Goal: Contribute content: Contribute content

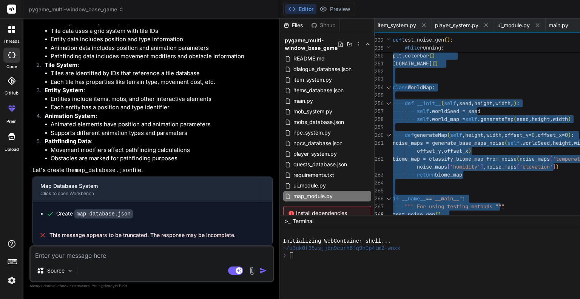
type textarea "if __name__ == "__main__": """ For using testing methods """ test_noise_gen()"
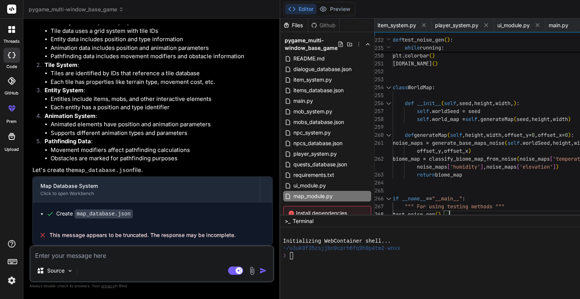
click at [105, 257] on textarea at bounding box center [152, 253] width 242 height 14
drag, startPoint x: 107, startPoint y: 156, endPoint x: 30, endPoint y: 114, distance: 87.5
click at [30, 114] on div "You there is currently a player.py and a PlayerState class in npc_system.py - c…" at bounding box center [151, 162] width 245 height 274
copy p "create a map_database json file, that will store map data with the following st…"
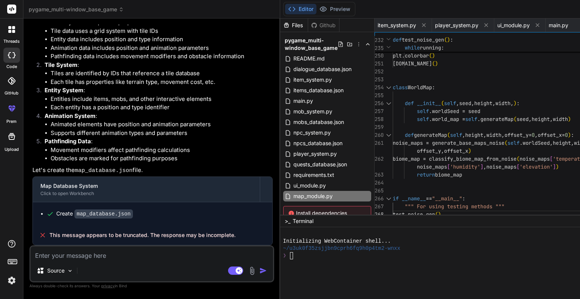
click at [75, 253] on textarea at bounding box center [152, 253] width 242 height 14
type textarea "I"
type textarea "x"
type textarea "I'"
type textarea "x"
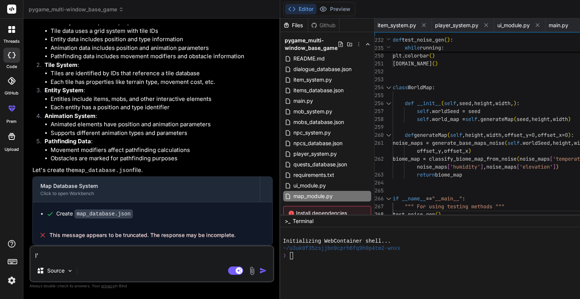
type textarea "I'v"
type textarea "x"
type textarea "I've"
type textarea "x"
type textarea "I've"
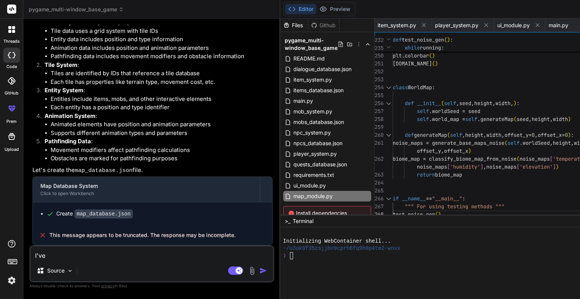
type textarea "x"
type textarea "I've a"
type textarea "x"
type textarea "I've ad"
type textarea "x"
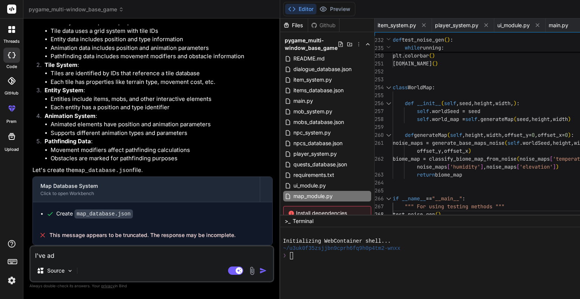
type textarea "I've add"
type textarea "x"
type textarea "I've adda"
type textarea "x"
type textarea "I've add"
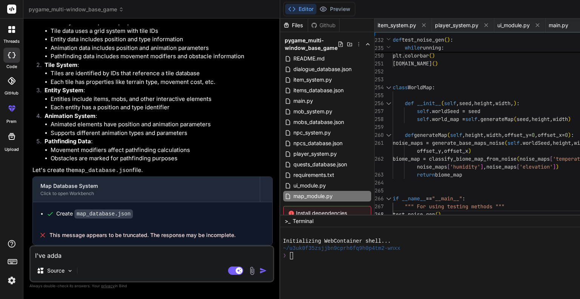
type textarea "x"
type textarea "I've adde"
type textarea "x"
type textarea "I've added"
type textarea "x"
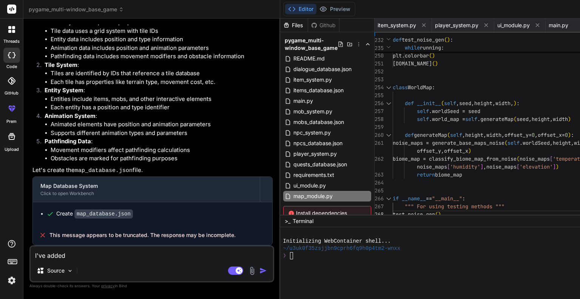
type textarea "I've added"
type textarea "x"
type textarea "I've added a"
type textarea "x"
type textarea "I've added a"
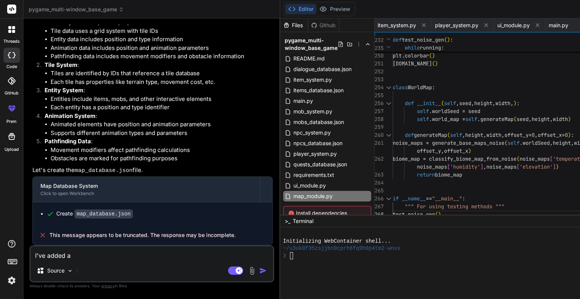
type textarea "x"
type textarea "I've added a m"
type textarea "x"
type textarea "I've added a ma"
type textarea "x"
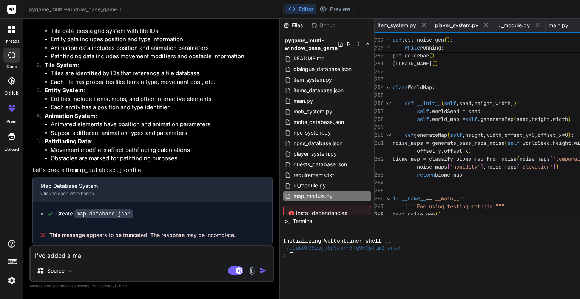
type textarea "I've added a map"
type textarea "x"
type textarea "I've added a map_"
type textarea "x"
type textarea "I've added a map_m"
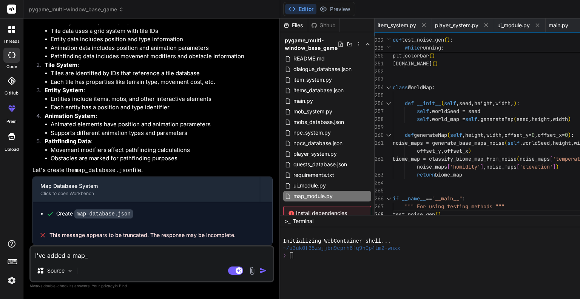
type textarea "x"
type textarea "I've added a map_mo"
type textarea "x"
type textarea "I've added a map_mod"
type textarea "x"
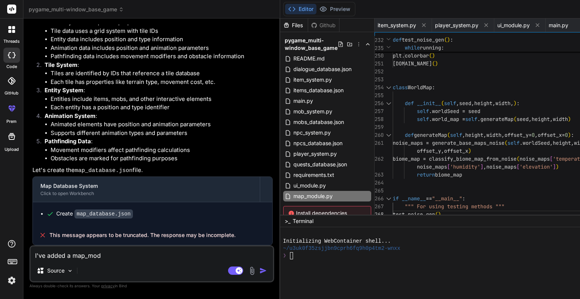
type textarea "I've added a map_modu"
type textarea "x"
type textarea "I've added a map_modul"
type textarea "x"
type textarea "I've added a map_module"
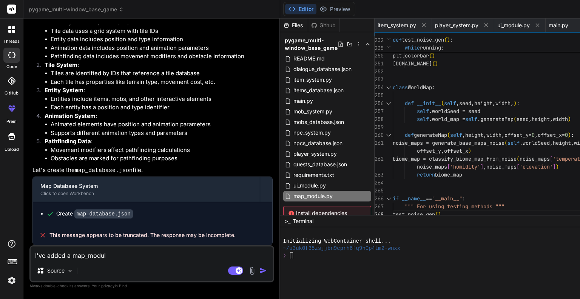
type textarea "x"
type textarea "I've added a map_module."
type textarea "x"
type textarea "I've added a map_module.p"
type textarea "x"
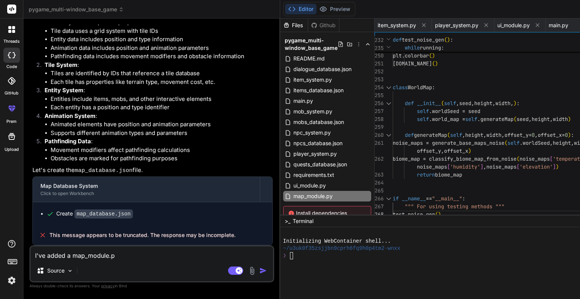
type textarea "I've added a map_module.py"
type textarea "x"
type textarea "I've added a map_module.py"
type textarea "x"
type textarea "I've added a map_module.py f"
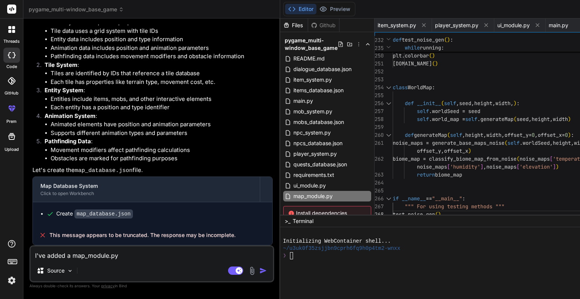
type textarea "x"
type textarea "I've added a map_module.py fi"
type textarea "x"
type textarea "I've added a map_module.py fil"
type textarea "x"
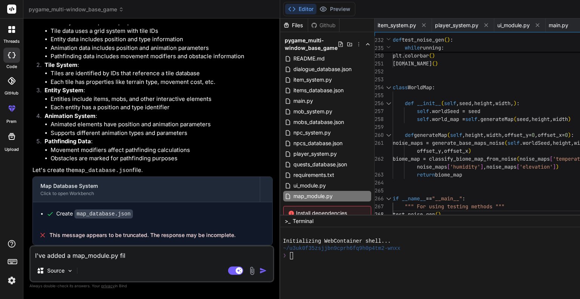
type textarea "I've added a map_module.py file"
type textarea "x"
type textarea "I've added a map_module.py file"
type textarea "x"
type textarea "I've added a map_module.py file t"
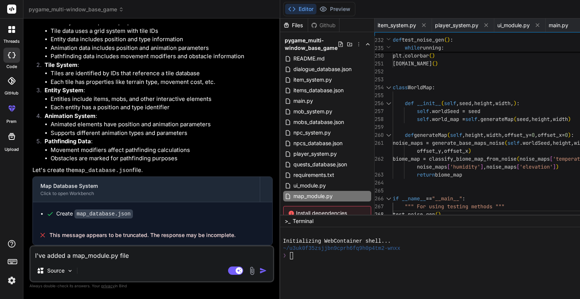
type textarea "x"
type textarea "I've added a map_module.py file th"
type textarea "x"
type textarea "I've added a map_module.py file tha"
type textarea "x"
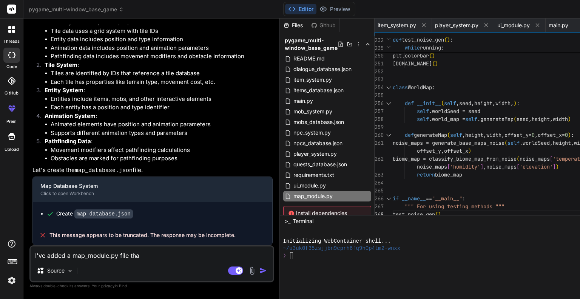
type textarea "I've added a map_module.py file that"
type textarea "x"
type textarea "I've added a map_module.py file that"
type textarea "x"
type textarea "I've added a map_module.py file that g"
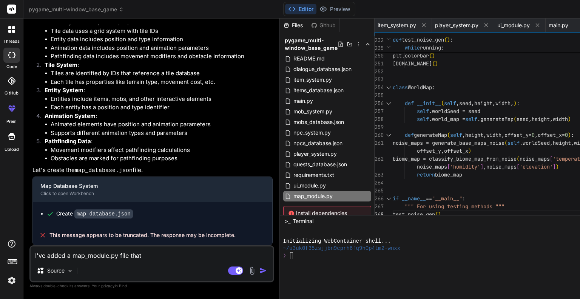
type textarea "x"
type textarea "I've added a map_module.py file that ge"
type textarea "x"
type textarea "I've added a map_module.py file that gen"
type textarea "x"
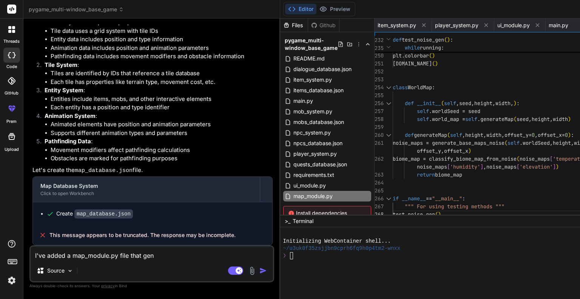
type textarea "I've added a map_module.py file that gene"
type textarea "x"
type textarea "I've added a map_module.py file that gener"
type textarea "x"
type textarea "I've added a map_module.py file that genera"
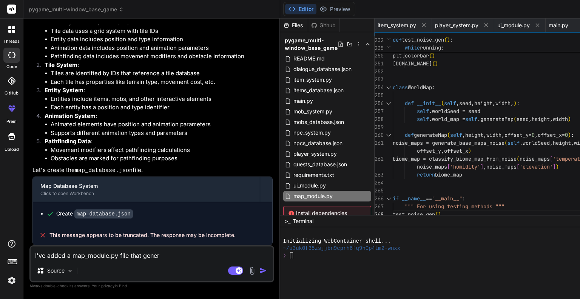
type textarea "x"
type textarea "I've added a map_module.py file that generat"
type textarea "x"
type textarea "I've added a map_module.py file that generate"
type textarea "x"
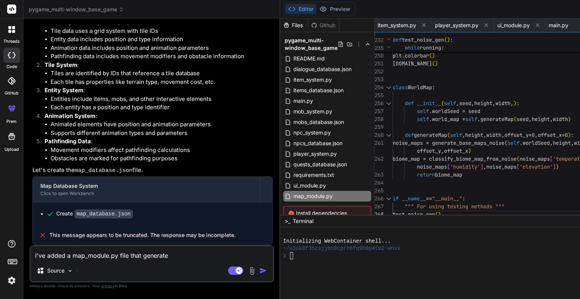
type textarea "I've added a map_module.py file that generates"
type textarea "x"
type textarea "I've added a map_module.py file that generates"
type textarea "x"
type textarea "I've added a map_module.py file that generates a"
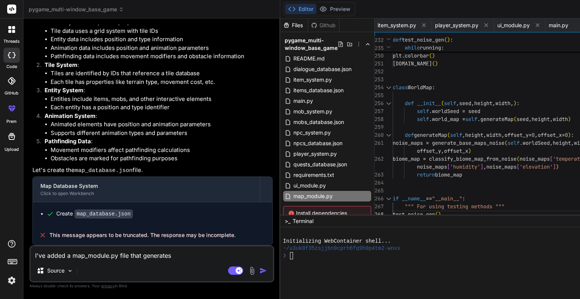
type textarea "x"
type textarea "I've added a map_module.py file that generates a"
type textarea "x"
type textarea "I've added a map_module.py file that generates a n"
type textarea "x"
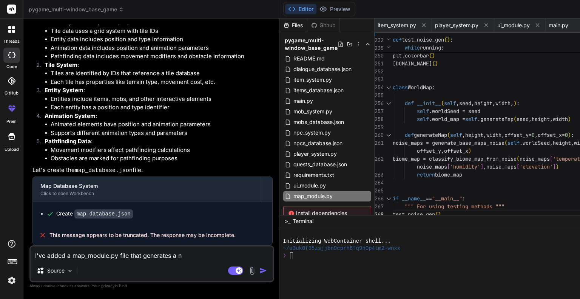
type textarea "I've added a map_module.py file that generates a no"
type textarea "x"
type textarea "I've added a map_module.py file that generates a noi"
type textarea "x"
type textarea "I've added a map_module.py file that generates a nois"
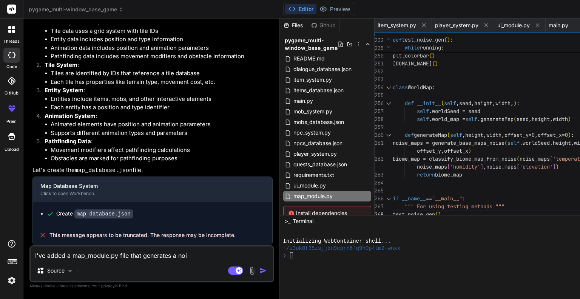
type textarea "x"
type textarea "I've added a map_module.py file that generates a noise"
type textarea "x"
type textarea "I've added a map_module.py file that generates a noise"
type textarea "x"
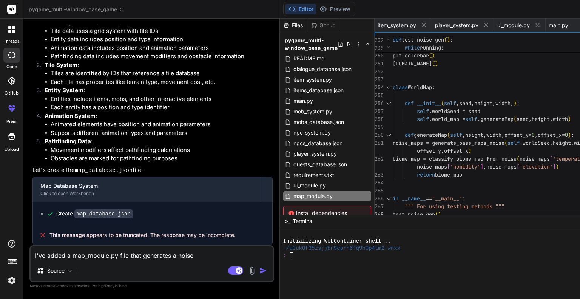
type textarea "I've added a map_module.py file that generates a noise m"
type textarea "x"
type textarea "I've added a map_module.py file that generates a noise ma"
type textarea "x"
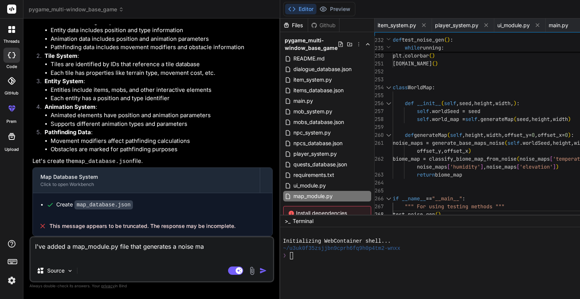
type textarea "I've added a map_module.py file that generates a noise m"
type textarea "x"
type textarea "I've added a map_module.py file that generates a noise"
type textarea "x"
type textarea "I've added a map_module.py file that generates a noise"
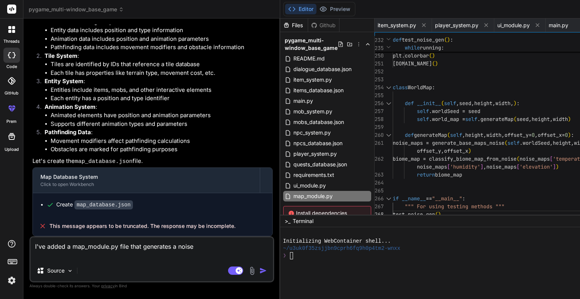
type textarea "x"
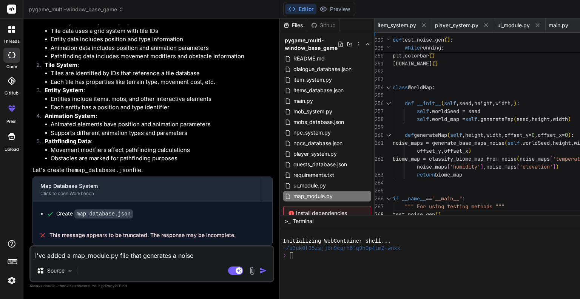
type textarea "I've added a map_module.py file that generates a nois"
type textarea "x"
type textarea "I've added a map_module.py file that generates a noi"
type textarea "x"
type textarea "I've added a map_module.py file that generates a no"
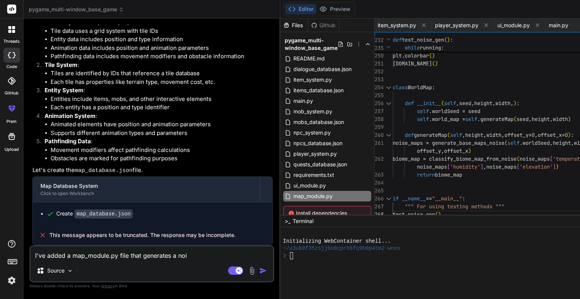
type textarea "x"
type textarea "I've added a map_module.py file that generates a n"
type textarea "x"
type textarea "I've added a map_module.py file that generates a"
type textarea "x"
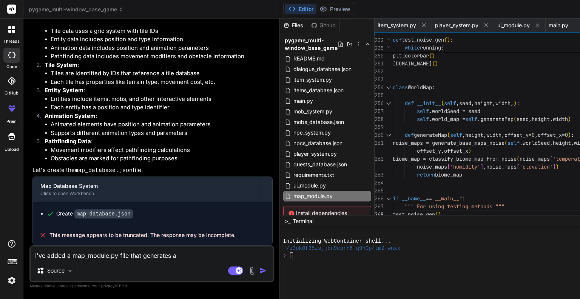
type textarea "I've added a map_module.py file that generates a"
type textarea "x"
type textarea "I've added a map_module.py file that generates"
type textarea "x"
type textarea "I've added a map_module.py file that generates"
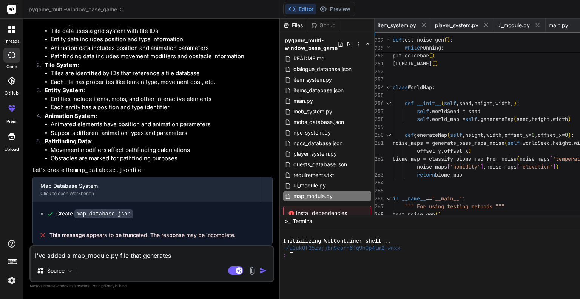
type textarea "x"
type textarea "I've added a map_module.py file that generate"
type textarea "x"
type textarea "I've added a map_module.py file that generat"
type textarea "x"
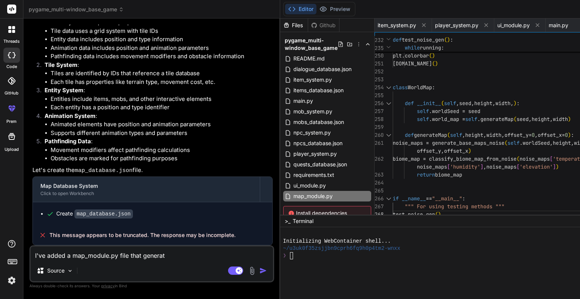
type textarea "I've added a map_module.py file that genera"
type textarea "x"
type textarea "I've added a map_module.py file that gener"
type textarea "x"
type textarea "I've added a map_module.py file that gene"
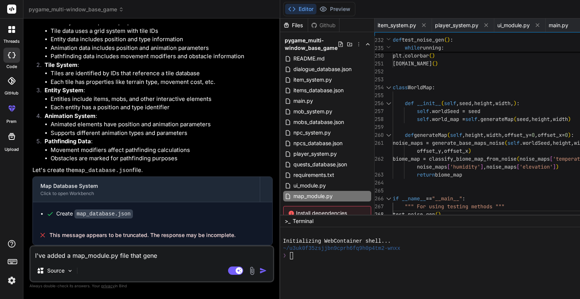
type textarea "x"
type textarea "I've added a map_module.py file that gen"
type textarea "x"
type textarea "I've added a map_module.py file that ge"
type textarea "x"
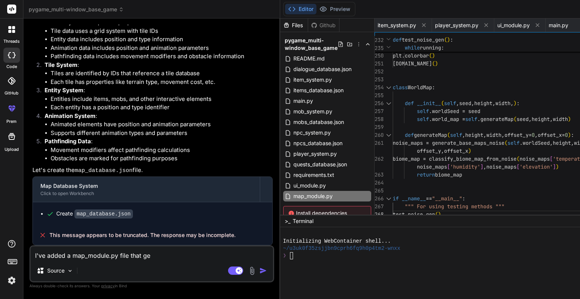
type textarea "I've added a map_module.py file that g"
type textarea "x"
type textarea "I've added a map_module.py file that"
type textarea "x"
type textarea "I've added a map_module.py file that"
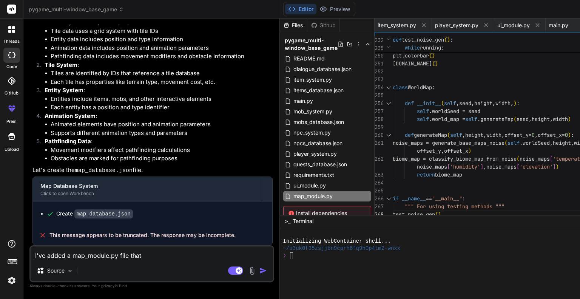
type textarea "x"
type textarea "I've added a map_module.py file tha"
type textarea "x"
type textarea "I've added a map_module.py file th"
type textarea "x"
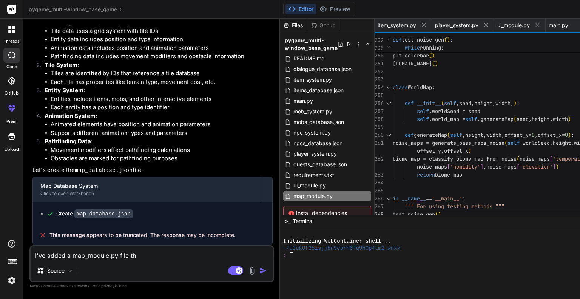
type textarea "I've added a map_module.py file t"
type textarea "x"
type textarea "I've added a map_module.py file"
type textarea "x"
type textarea "I've added a map_module.py file"
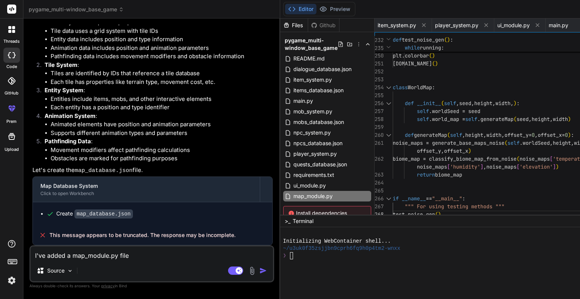
type textarea "x"
type textarea "I've added a map_module.py file,"
type textarea "x"
type textarea "I've added a map_module.py file,"
type textarea "x"
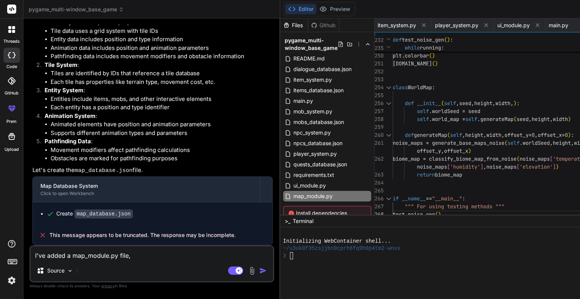
type textarea "I've added a map_module.py file, w"
type textarea "x"
type textarea "I've added a map_module.py file, [GEOGRAPHIC_DATA]"
type textarea "x"
type textarea "I've added a map_module.py file, wit"
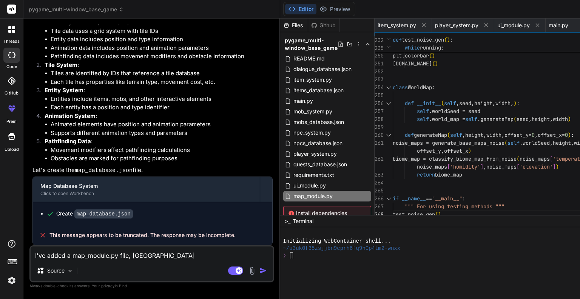
type textarea "x"
type textarea "I've added a map_module.py file, with"
type textarea "x"
type textarea "I've added a map_module.py file, withi"
type textarea "x"
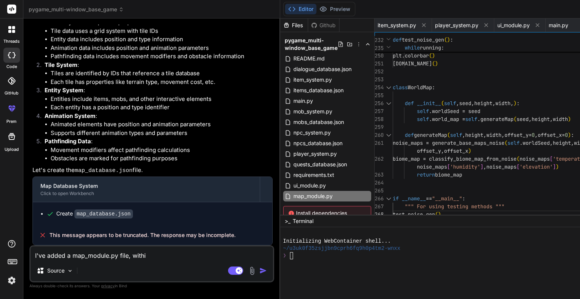
type textarea "I've added a map_module.py file, within"
type textarea "x"
type textarea "I've added a map_module.py file, within"
type textarea "x"
type textarea "I've added a map_module.py file, within w"
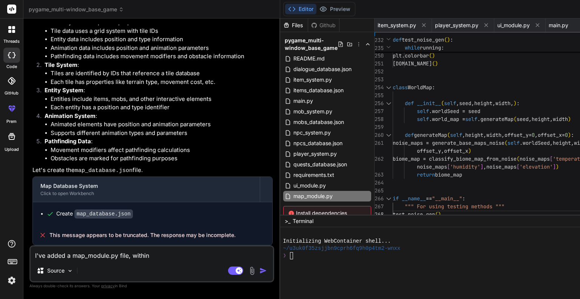
type textarea "x"
type textarea "I've added a map_module.py file, within wh"
type textarea "x"
type textarea "I've added a map_module.py file, within whi"
type textarea "x"
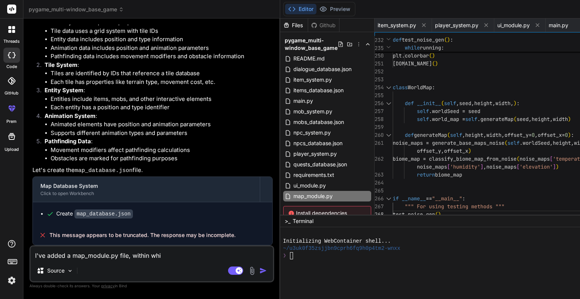
type textarea "I've added a map_module.py file, within whic"
type textarea "x"
type textarea "I've added a map_module.py file, within which"
type textarea "x"
type textarea "I've added a map_module.py file, within which"
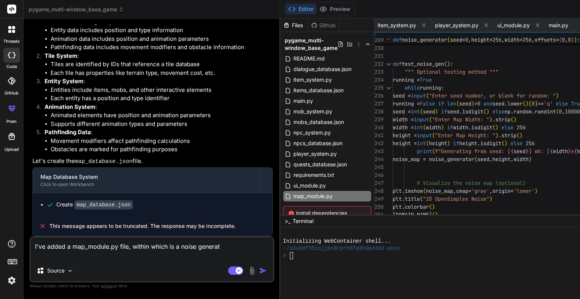
click at [383, 65] on div at bounding box center [388, 64] width 10 height 8
click at [383, 62] on div at bounding box center [388, 64] width 10 height 8
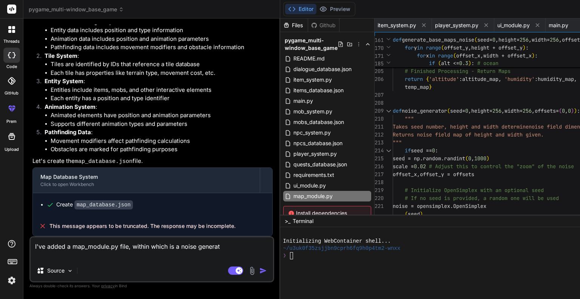
click at [383, 110] on div at bounding box center [388, 111] width 10 height 8
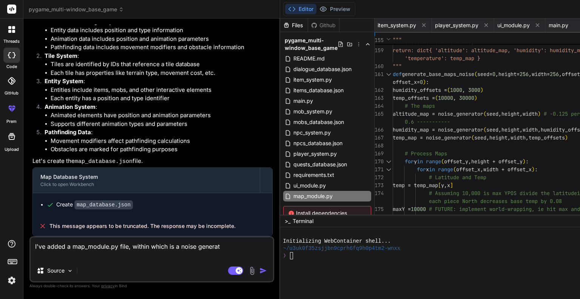
click at [383, 76] on div at bounding box center [388, 74] width 10 height 8
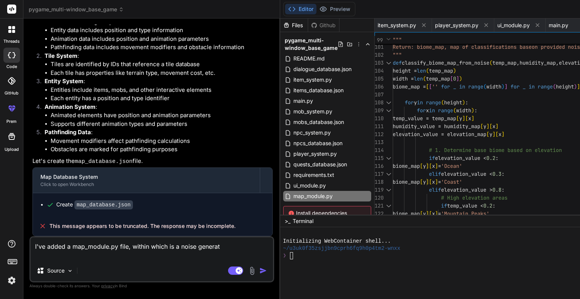
click at [383, 65] on div at bounding box center [388, 63] width 10 height 8
click at [383, 64] on div at bounding box center [388, 63] width 10 height 8
click at [383, 62] on div at bounding box center [388, 63] width 10 height 8
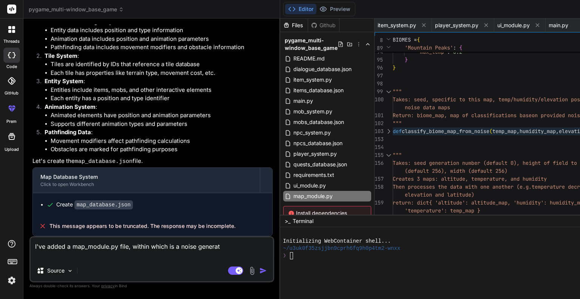
click at [383, 154] on div at bounding box center [388, 155] width 10 height 8
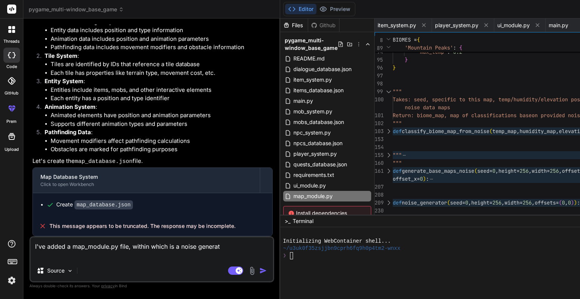
click at [383, 91] on div at bounding box center [388, 92] width 10 height 8
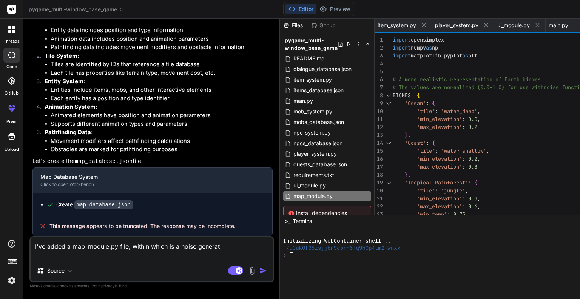
click at [383, 94] on div at bounding box center [388, 95] width 10 height 8
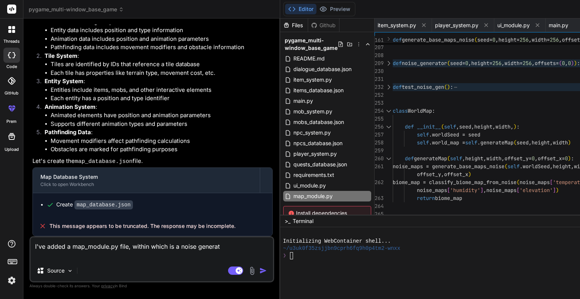
click at [383, 111] on div at bounding box center [388, 111] width 10 height 8
click at [383, 110] on div at bounding box center [388, 111] width 10 height 8
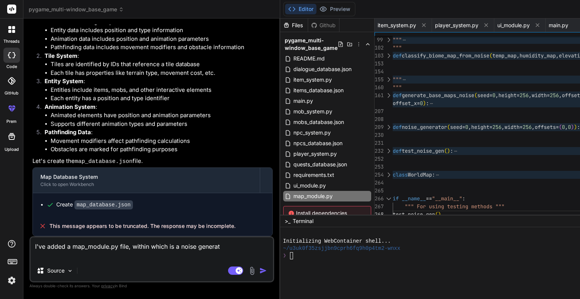
click at [383, 197] on div at bounding box center [388, 198] width 10 height 8
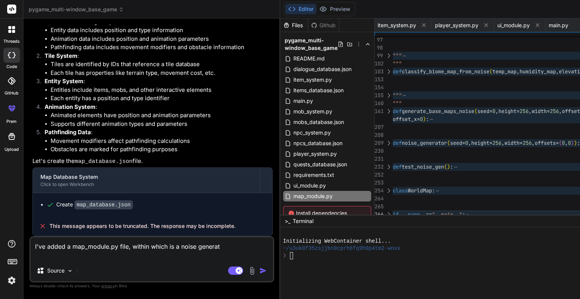
click at [87, 253] on textarea "I've added a map_module.py file, within which is a noise generat" at bounding box center [152, 248] width 242 height 23
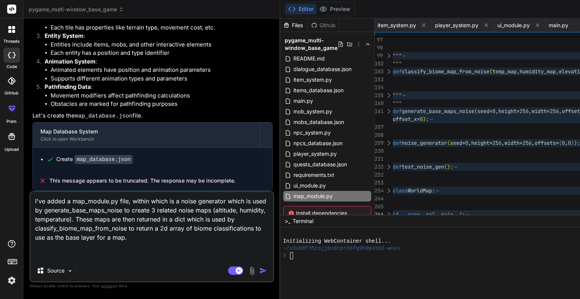
click at [383, 191] on div at bounding box center [388, 190] width 10 height 8
click at [383, 188] on div at bounding box center [388, 190] width 10 height 8
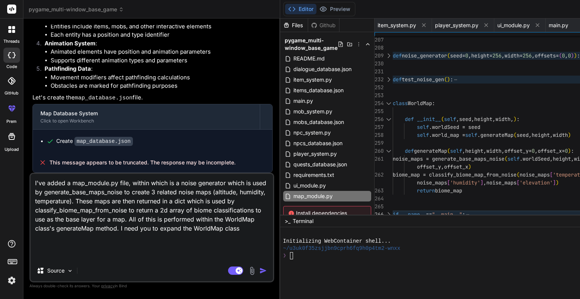
paste textarea "create a map_database json file, that will store map data with the following st…"
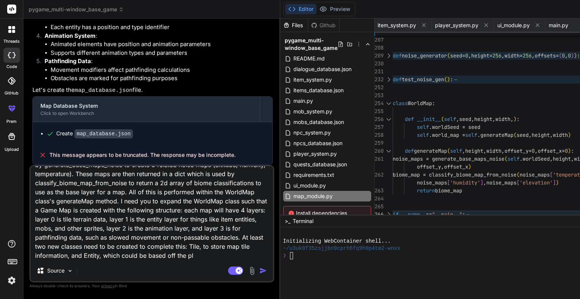
scroll to position [82, 0]
drag, startPoint x: 112, startPoint y: 256, endPoint x: 104, endPoint y: 247, distance: 12.0
click at [104, 247] on textarea "I've added a map_module.py file, within which is a noise generator which is use…" at bounding box center [152, 213] width 242 height 94
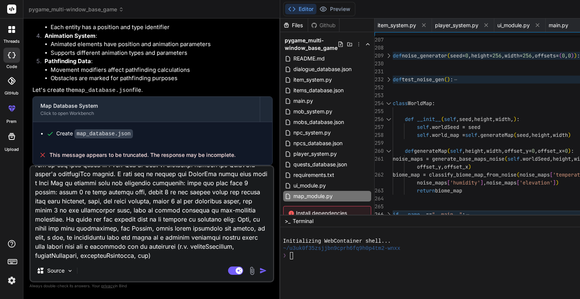
scroll to position [119, 0]
drag, startPoint x: 132, startPoint y: 237, endPoint x: 168, endPoint y: 228, distance: 37.2
click at [168, 228] on textarea at bounding box center [152, 213] width 242 height 94
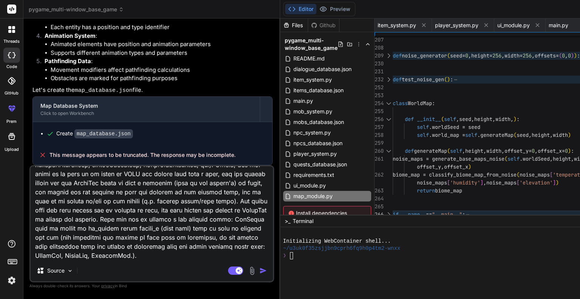
scroll to position [255, 0]
click at [259, 271] on img "button" at bounding box center [263, 270] width 8 height 8
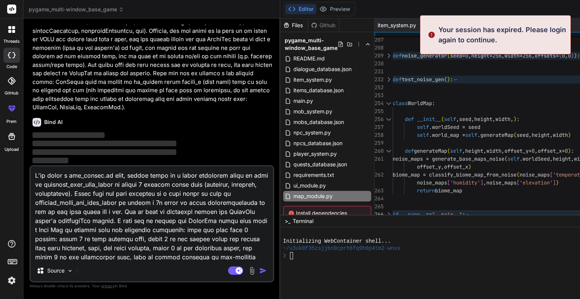
scroll to position [0, 0]
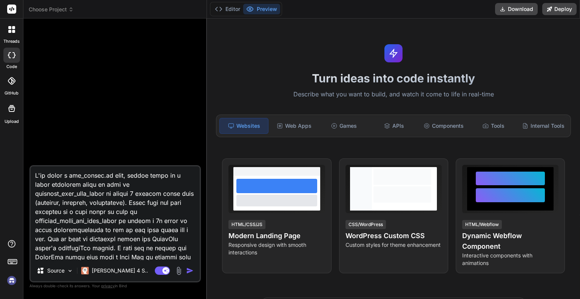
click at [126, 211] on textarea at bounding box center [115, 213] width 169 height 94
click at [44, 12] on span "Choose Project" at bounding box center [51, 10] width 45 height 8
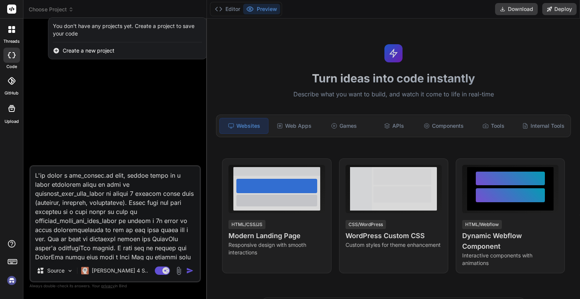
click at [61, 102] on div at bounding box center [290, 149] width 580 height 299
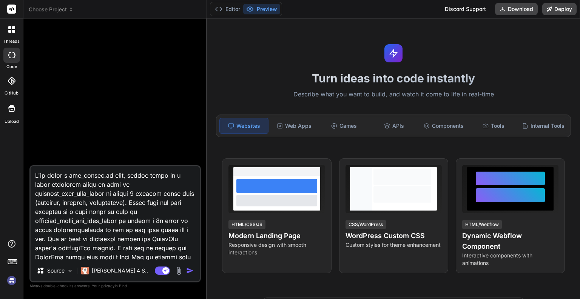
click at [219, 7] on icon at bounding box center [219, 9] width 8 height 8
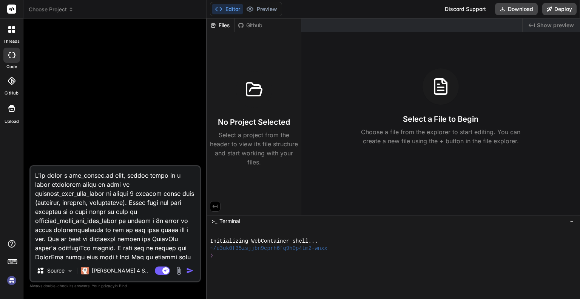
click at [222, 26] on div "Files" at bounding box center [221, 26] width 28 height 8
click at [244, 23] on div "Github" at bounding box center [250, 26] width 31 height 8
click at [214, 27] on icon at bounding box center [213, 25] width 5 height 5
click at [66, 11] on span "Choose Project" at bounding box center [51, 10] width 45 height 8
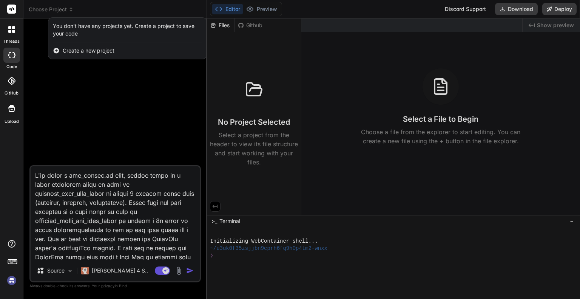
click at [13, 9] on rect at bounding box center [11, 9] width 9 height 9
click at [11, 10] on rect at bounding box center [11, 9] width 9 height 9
click at [11, 80] on icon at bounding box center [12, 81] width 8 height 8
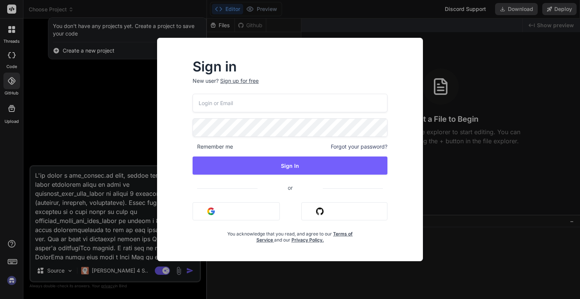
click at [220, 210] on button "Sign in with Google" at bounding box center [236, 211] width 87 height 18
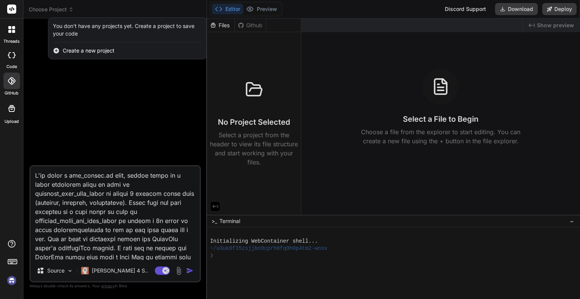
click at [10, 63] on div "code" at bounding box center [11, 57] width 23 height 25
type textarea "x"
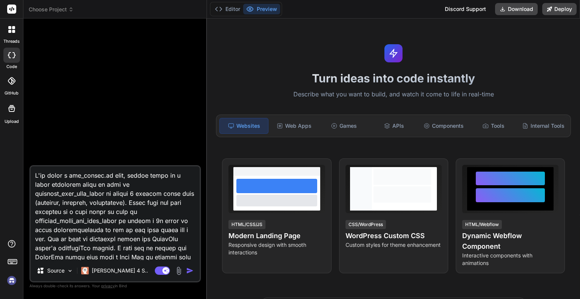
click at [229, 11] on button "Editor" at bounding box center [227, 9] width 31 height 11
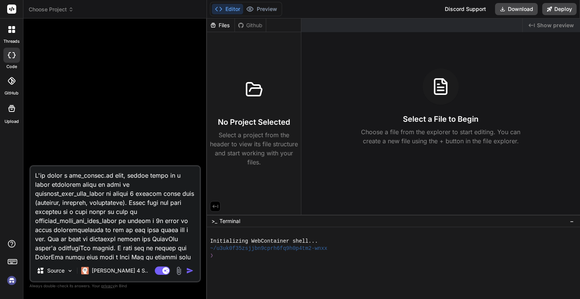
click at [261, 99] on div at bounding box center [254, 89] width 36 height 36
drag, startPoint x: 263, startPoint y: 160, endPoint x: 263, endPoint y: 166, distance: 6.4
click at [263, 160] on p "Select a project from the header to view its file structure and start working w…" at bounding box center [254, 148] width 88 height 36
click at [15, 35] on div at bounding box center [12, 30] width 16 height 16
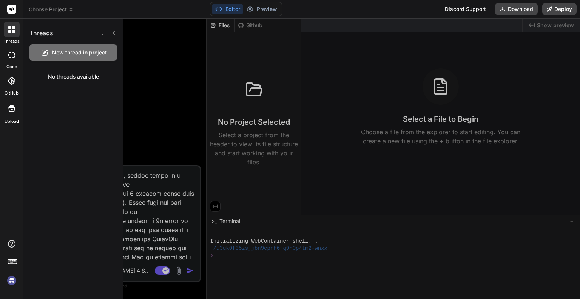
click at [15, 35] on div at bounding box center [12, 30] width 16 height 16
click at [9, 8] on rect at bounding box center [11, 9] width 9 height 9
click at [12, 9] on icon at bounding box center [12, 9] width 6 height 5
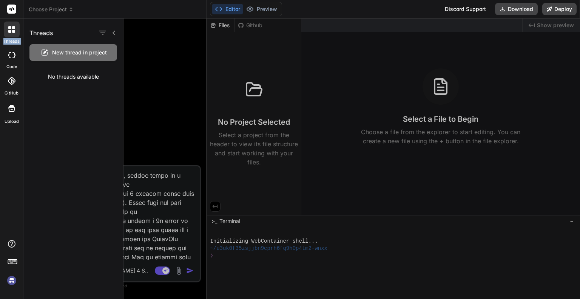
click at [12, 9] on icon at bounding box center [12, 9] width 6 height 5
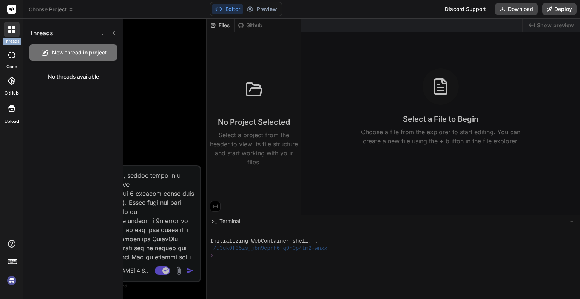
click at [11, 60] on div at bounding box center [11, 55] width 17 height 15
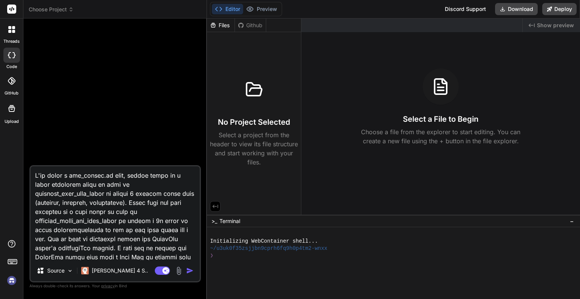
click at [11, 60] on div at bounding box center [11, 55] width 17 height 15
click at [508, 8] on button "Download" at bounding box center [516, 9] width 43 height 12
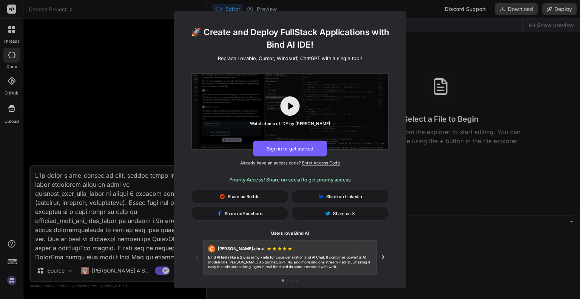
click at [272, 145] on button "Sign in to get started" at bounding box center [290, 148] width 74 height 16
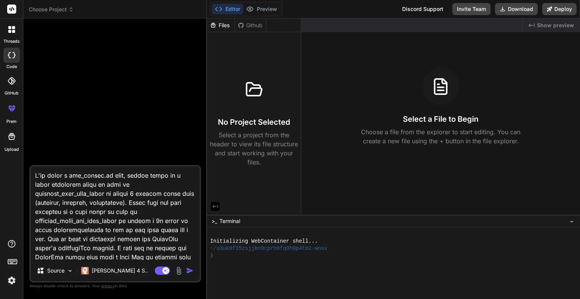
click at [39, 11] on span "Choose Project" at bounding box center [51, 10] width 45 height 8
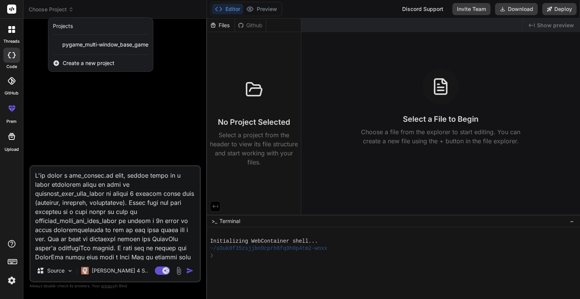
click at [66, 46] on span "pygame_multi-window_base_game" at bounding box center [105, 45] width 86 height 8
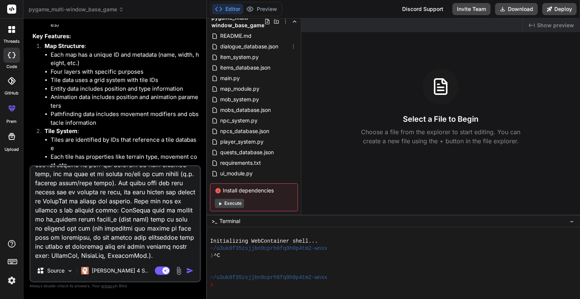
scroll to position [35, 0]
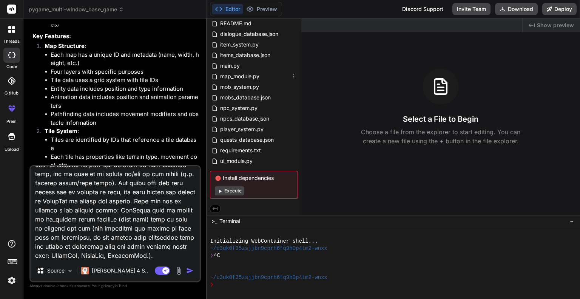
click at [234, 77] on span "map_module.py" at bounding box center [239, 76] width 41 height 9
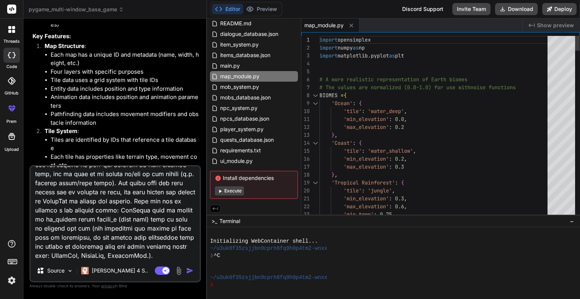
click at [316, 92] on div at bounding box center [315, 95] width 10 height 8
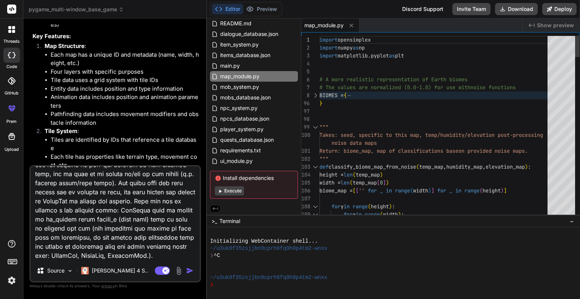
click at [313, 167] on div at bounding box center [315, 167] width 10 height 8
click at [315, 167] on div at bounding box center [315, 167] width 10 height 8
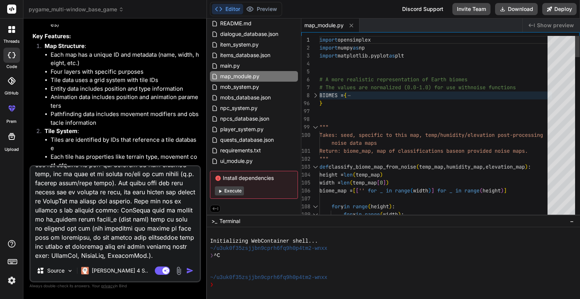
click at [315, 167] on div at bounding box center [315, 167] width 10 height 8
click at [192, 269] on img "button" at bounding box center [190, 270] width 8 height 8
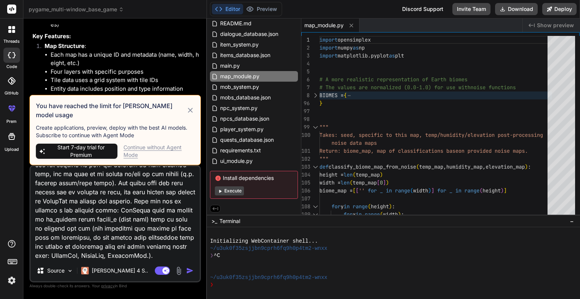
click at [154, 149] on div "Continue without Agent Mode" at bounding box center [158, 150] width 71 height 15
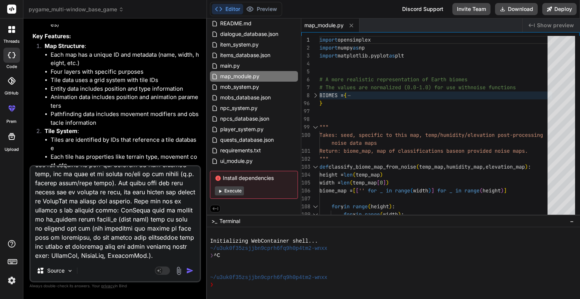
click at [190, 273] on img "button" at bounding box center [190, 270] width 8 height 8
type textarea "x"
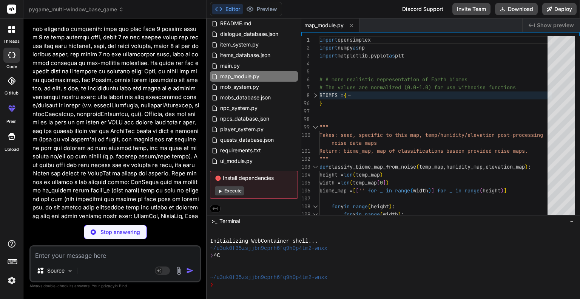
scroll to position [4893, 0]
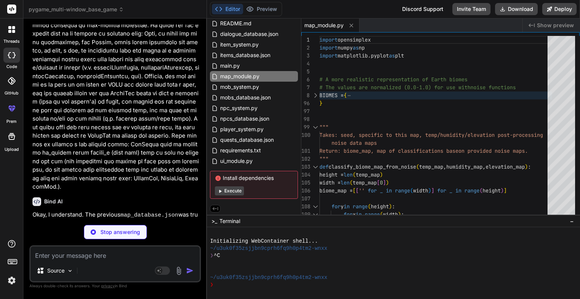
type textarea "x"
type textarea "} ] } } } } }"
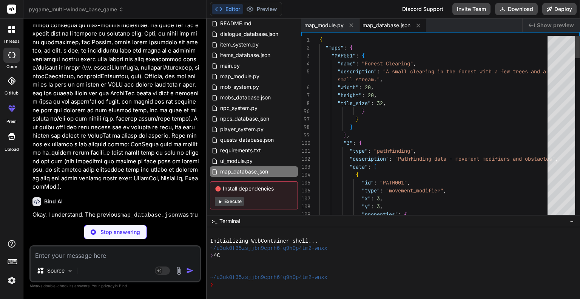
type textarea "x"
type textarea "} } } } }"
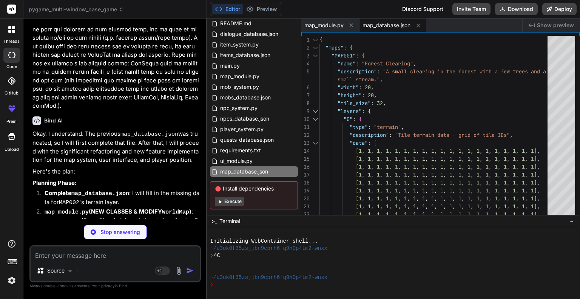
scroll to position [5006, 0]
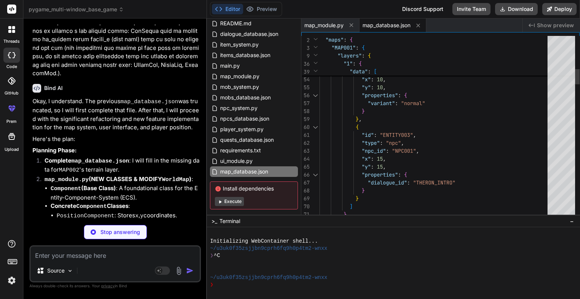
type textarea "x"
type textarea "pos_comp = loaded_sample_tile.entity_on_tile.get_component("PositionComponent")…"
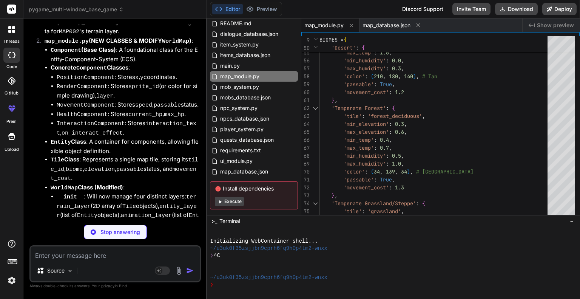
scroll to position [5157, 0]
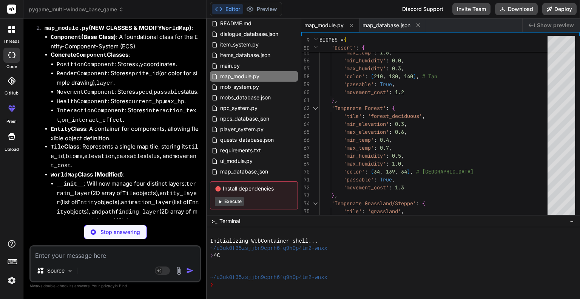
type textarea "x"
type textarea "print(f"Final Player State: {player}") if __name__ == "__main__": main_demo()"
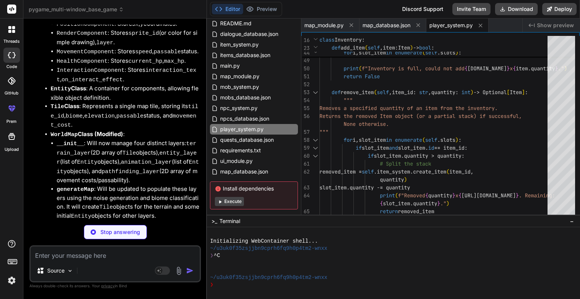
scroll to position [5232, 0]
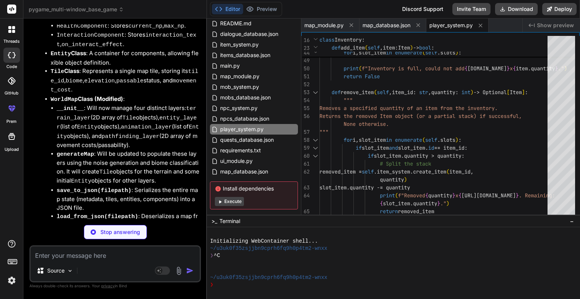
type textarea "x"
type textarea "pygame.draw.rect(self.screen, self.BLACK, (5, 5, self.screen.get_width()-10, se…"
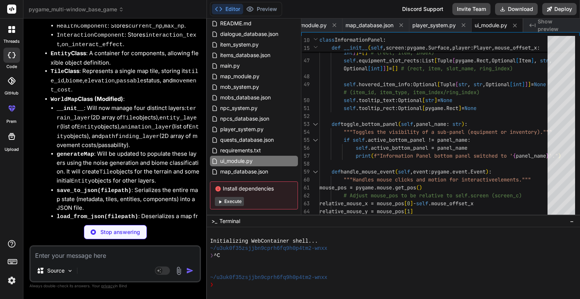
type textarea "x"
type textarea "game = MultiWindowGame() # Or create with custom settings: # game = MultiWindow…"
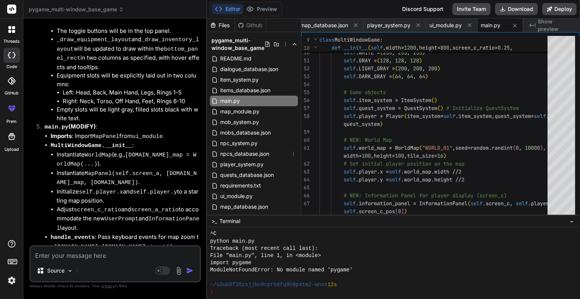
scroll to position [46, 0]
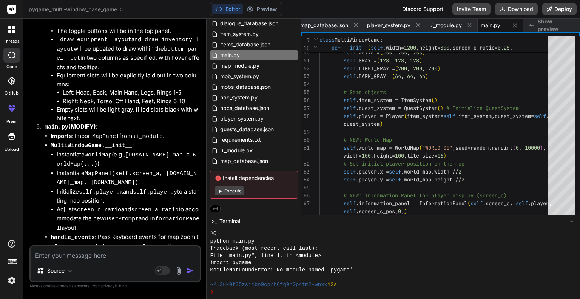
click at [507, 10] on button "Download" at bounding box center [516, 9] width 43 height 12
click at [93, 255] on textarea at bounding box center [115, 253] width 169 height 14
type textarea "x"
type textarea "T"
type textarea "x"
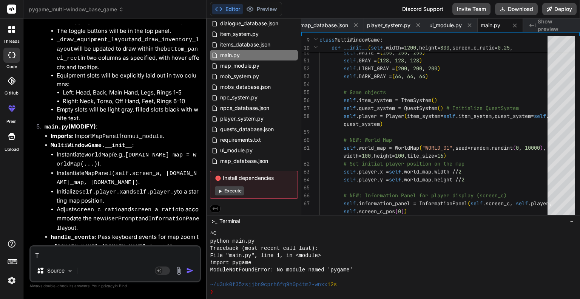
type textarea "Th"
type textarea "x"
type textarea "Tha"
type textarea "x"
type textarea "That"
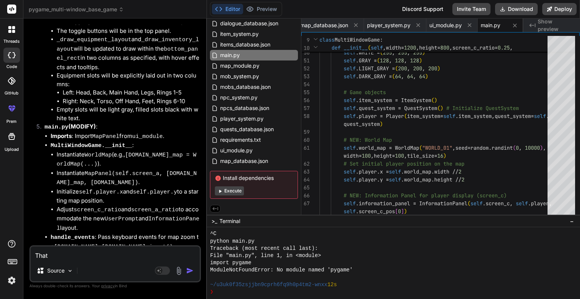
type textarea "x"
type textarea "That'"
type textarea "x"
type textarea "That's"
type textarea "x"
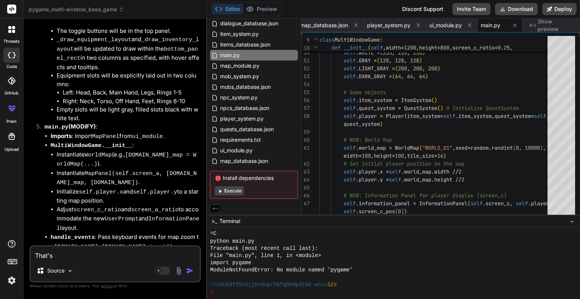
type textarea "That's"
type textarea "x"
type textarea "That's g"
type textarea "x"
type textarea "That's gr"
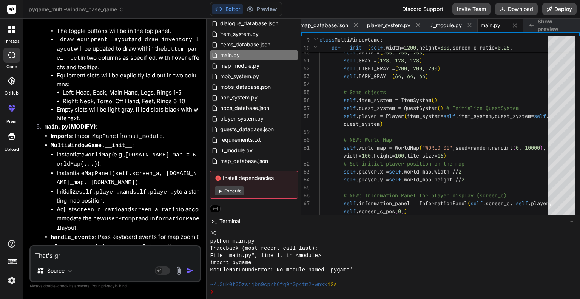
type textarea "x"
type textarea "That's gre"
type textarea "x"
type textarea "That's grea"
type textarea "x"
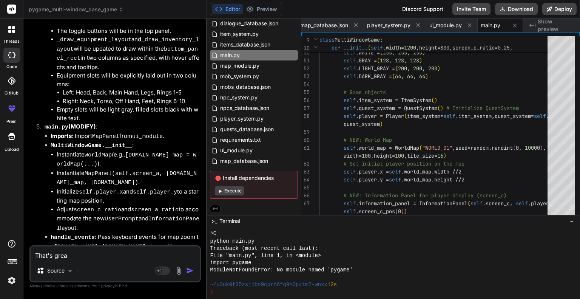
type textarea "That's great"
type textarea "x"
type textarea "That's great!"
type textarea "x"
type textarea "That's great"
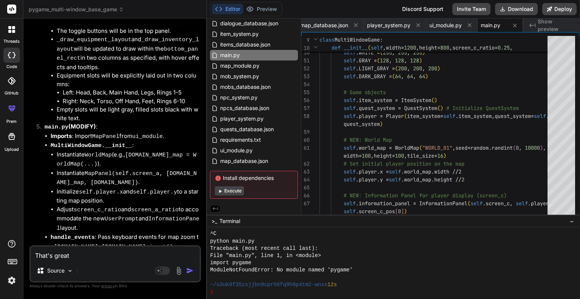
type textarea "x"
type textarea "That's grea"
type textarea "x"
type textarea "That's gre"
type textarea "x"
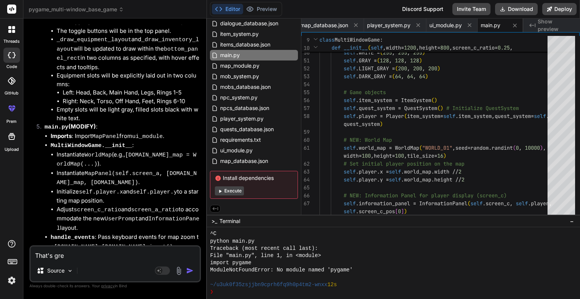
type textarea "That's gr"
type textarea "x"
type textarea "That's g"
type textarea "x"
type textarea "That's"
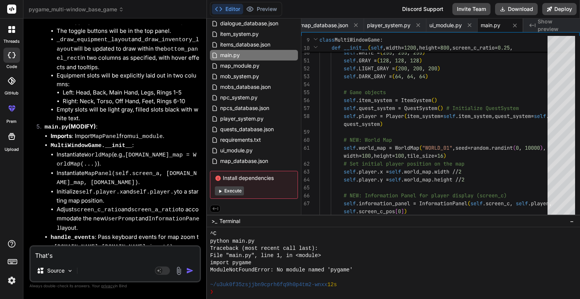
type textarea "x"
type textarea "That's"
type textarea "x"
type textarea "That'"
type textarea "x"
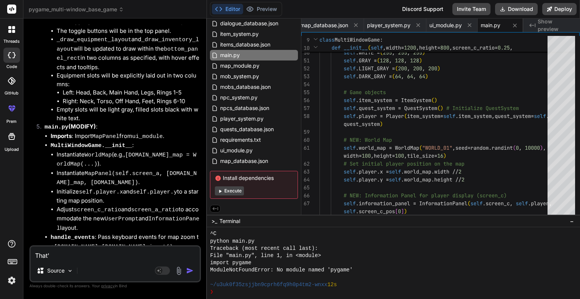
type textarea "That"
type textarea "x"
type textarea "Tha"
type textarea "x"
type textarea "Th"
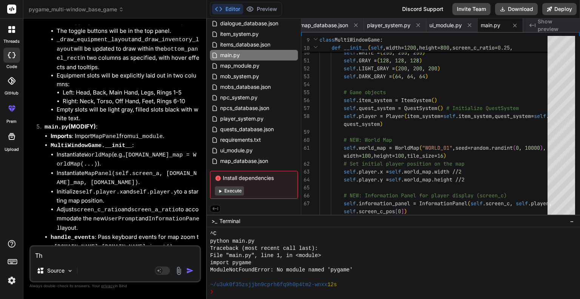
type textarea "x"
type textarea "T"
type textarea "x"
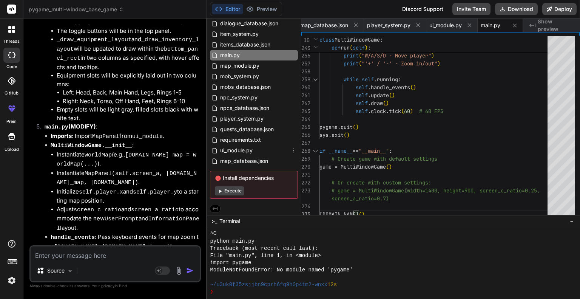
click at [239, 152] on span "ui_module.py" at bounding box center [236, 150] width 34 height 9
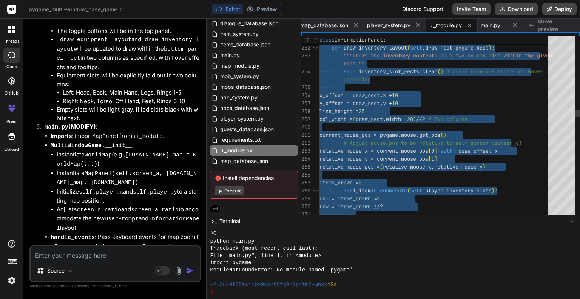
type textarea "een_x + scaled_tile_size // 4, player_screen_y + scaled_tile_size // 4, scaled_…"
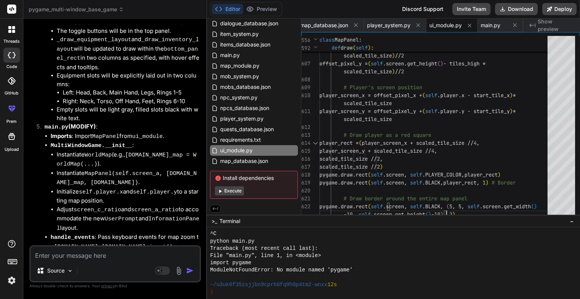
click at [121, 255] on textarea at bounding box center [115, 253] width 169 height 14
type textarea "x"
type textarea "c"
type textarea "x"
type textarea "ca"
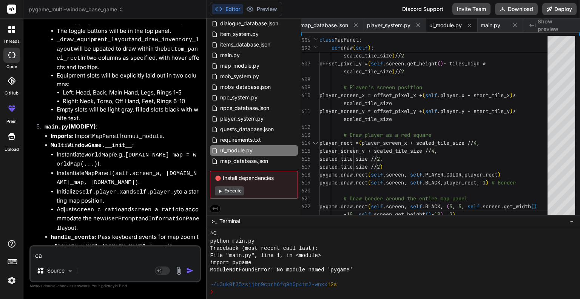
type textarea "x"
type textarea "can"
type textarea "x"
type textarea "can"
type textarea "x"
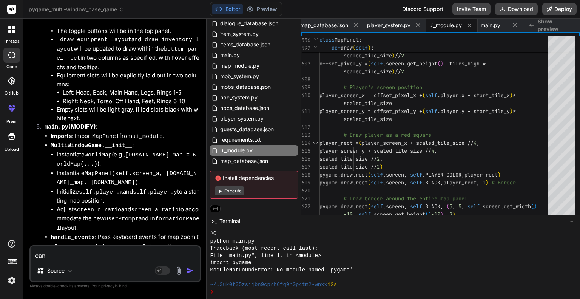
type textarea "can y"
type textarea "x"
type textarea "can yo"
type textarea "x"
type textarea "can you"
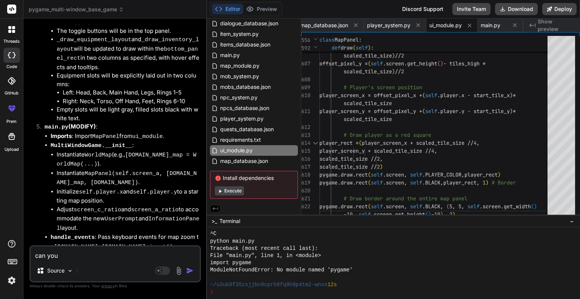
type textarea "x"
type textarea "can you"
type textarea "x"
type textarea "can you m"
type textarea "x"
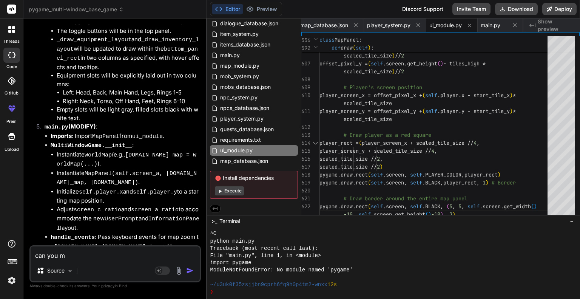
type textarea "can you ma"
type textarea "x"
type textarea "can you mak"
type textarea "x"
type textarea "can you make"
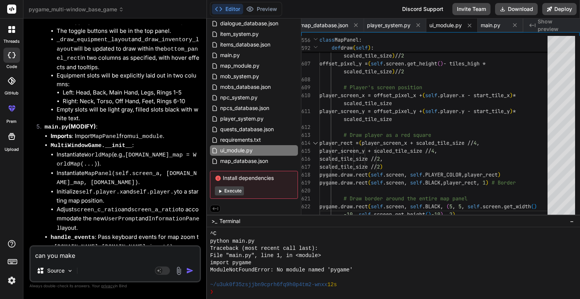
type textarea "x"
type textarea "can you make"
type textarea "x"
type textarea "can you make i"
type textarea "x"
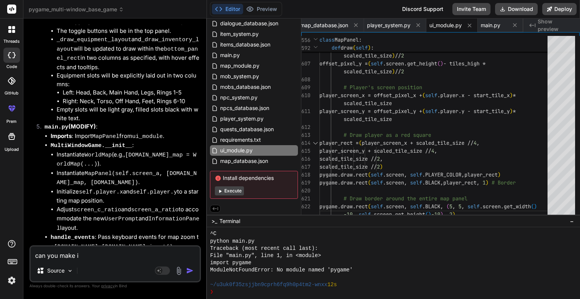
type textarea "can you make it"
type textarea "x"
type textarea "can you make it"
type textarea "x"
type textarea "can you make it s"
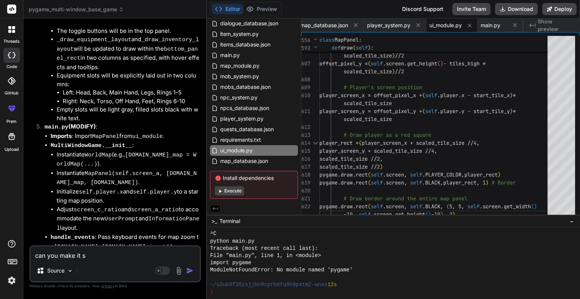
type textarea "x"
type textarea "can you make it so"
type textarea "x"
type textarea "can you make it so"
type textarea "x"
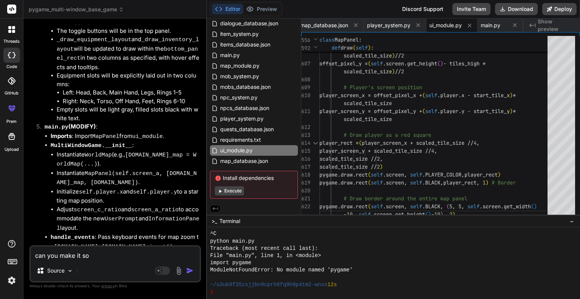
type textarea "can you make it so t"
type textarea "x"
type textarea "can you make it so th"
type textarea "x"
type textarea "can you make it so tha"
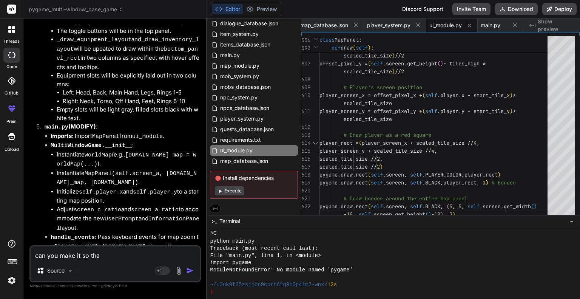
type textarea "x"
type textarea "can you make it so that"
type textarea "x"
type textarea "can you make it so that"
type textarea "x"
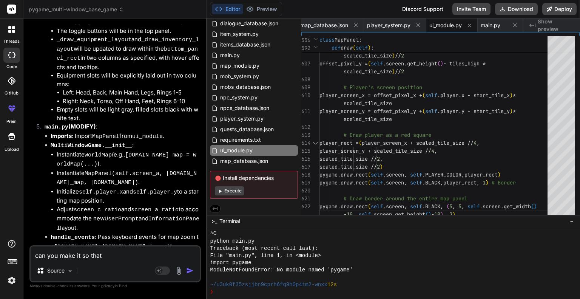
type textarea "can you make it so that t"
type textarea "x"
type textarea "can you make it so that"
type textarea "x"
type textarea "can you make it so that u"
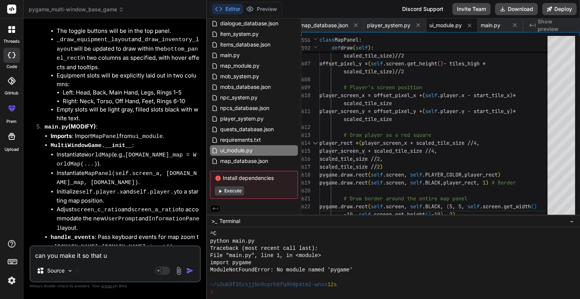
type textarea "x"
type textarea "can you make it so that us"
type textarea "x"
type textarea "can you make it so that use"
type textarea "x"
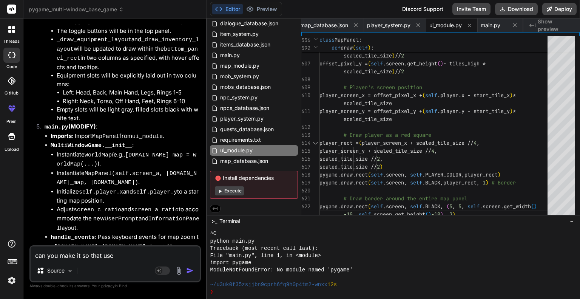
type textarea "can you make it so that user"
type textarea "x"
type textarea "can you make it so that user"
type textarea "x"
type textarea "can you make it so that user i"
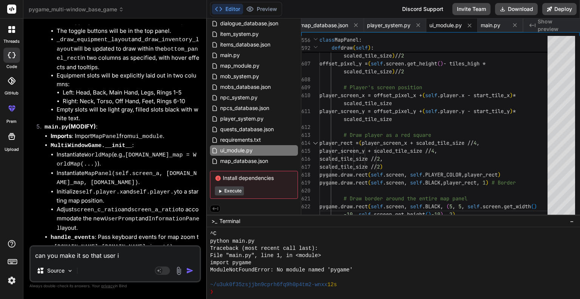
type textarea "x"
type textarea "can you make it so that user in"
type textarea "x"
type textarea "can you make it so that user inp"
type textarea "x"
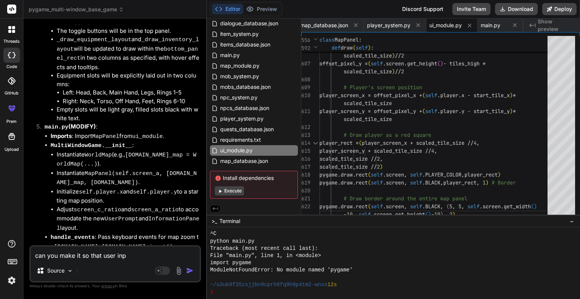
type textarea "can you make it so that user inpu"
type textarea "x"
type textarea "can you make it so that user input"
type textarea "x"
type textarea "can you make it so that user input"
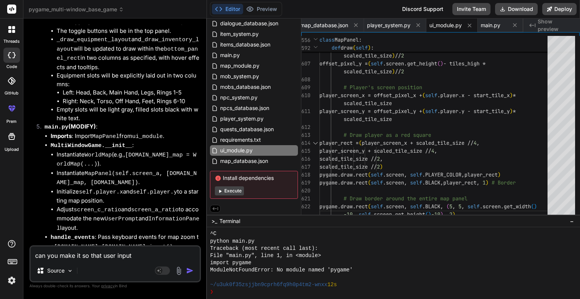
type textarea "x"
type textarea "can you make it so that user input"
type textarea "x"
type textarea "can you make it so that user inpu"
type textarea "x"
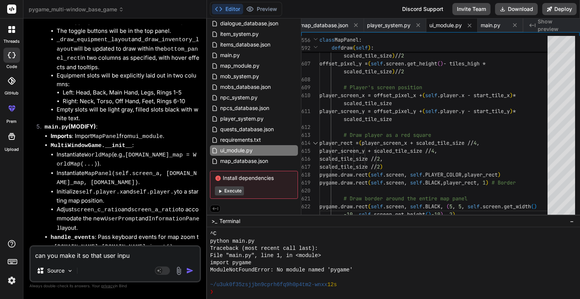
type textarea "can you make it so that user inp"
type textarea "x"
type textarea "can you make it so that user in"
type textarea "x"
type textarea "can you make it so that user i"
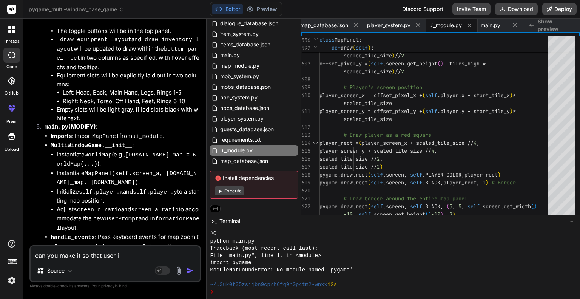
type textarea "x"
type textarea "can you make it so that user"
type textarea "x"
type textarea "can you make it so that user"
type textarea "x"
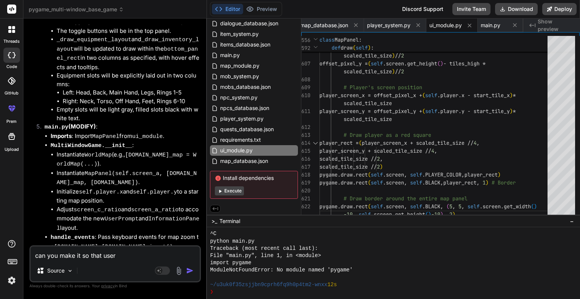
type textarea "can you make it so that use"
type textarea "x"
type textarea "can you make it so that u"
type textarea "x"
type textarea "can you make it so that"
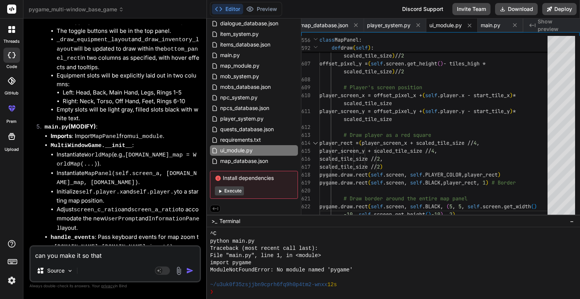
type textarea "x"
type textarea "can you make it so that k"
type textarea "x"
type textarea "can you make it so that ke"
type textarea "x"
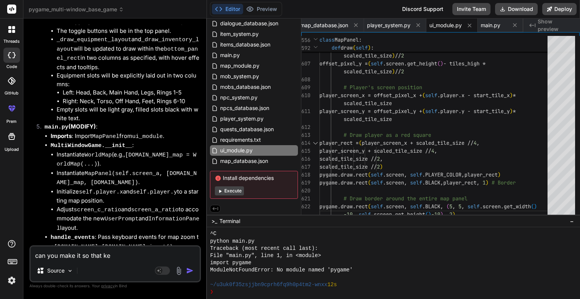
type textarea "can you make it so that key"
type textarea "x"
type textarea "can you make it so that keyb"
type textarea "x"
type textarea "can you make it so that keybo"
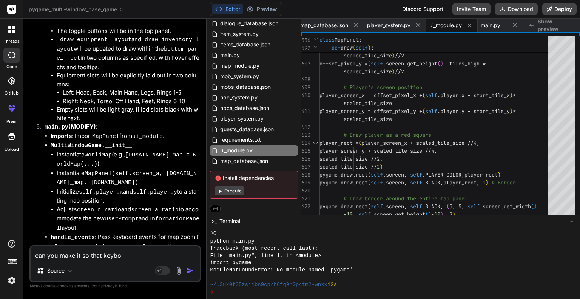
type textarea "x"
type textarea "can you make it so that keyboa"
type textarea "x"
type textarea "can you make it so that keyboar"
type textarea "x"
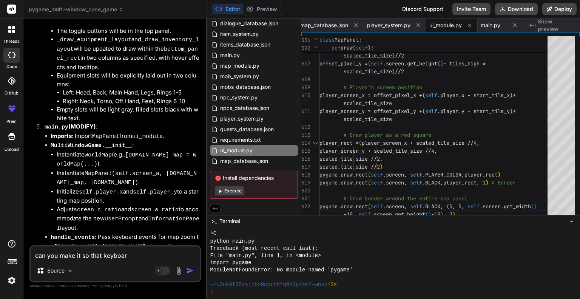
type textarea "can you make it so that keyboard"
type textarea "x"
type textarea "can you make it so that keyboard"
type textarea "x"
type textarea "can you make it so that keyboard i"
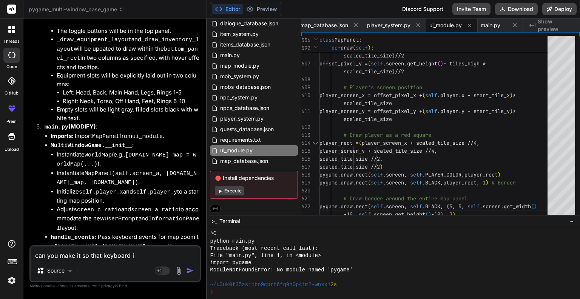
type textarea "x"
type textarea "can you make it so that keyboard in"
type textarea "x"
type textarea "can you make it so that keyboard inp"
type textarea "x"
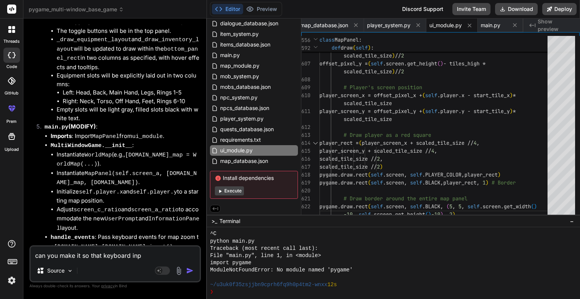
type textarea "can you make it so that keyboard inpu"
type textarea "x"
type textarea "can you make it so that keyboard input"
type textarea "x"
type textarea "can you make it so that keyboard input"
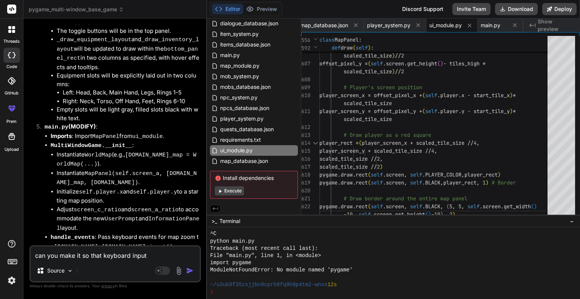
type textarea "x"
type textarea "can you make it so that keyboard input i"
type textarea "x"
type textarea "can you make it so that keyboard input is"
type textarea "x"
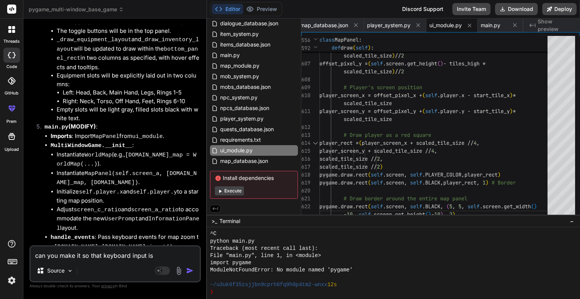
type textarea "can you make it so that keyboard input is"
type textarea "x"
type textarea "can you make it so that keyboard input is o"
type textarea "x"
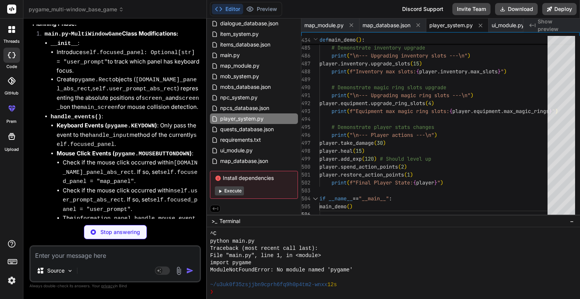
scroll to position [6298, 0]
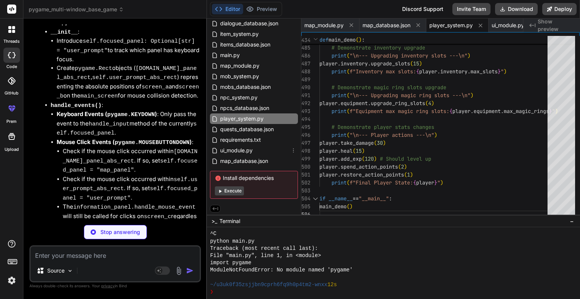
click at [229, 149] on span "ui_module.py" at bounding box center [236, 150] width 34 height 9
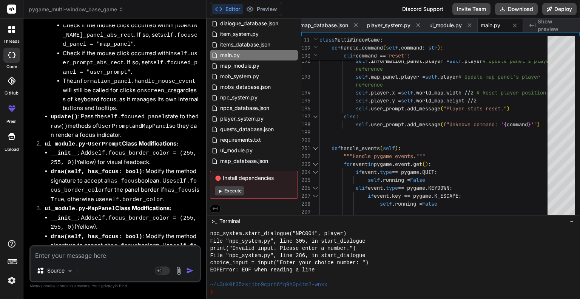
scroll to position [6343, 0]
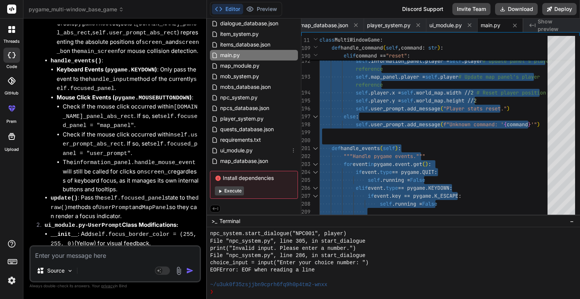
click at [225, 151] on span "ui_module.py" at bounding box center [236, 150] width 34 height 9
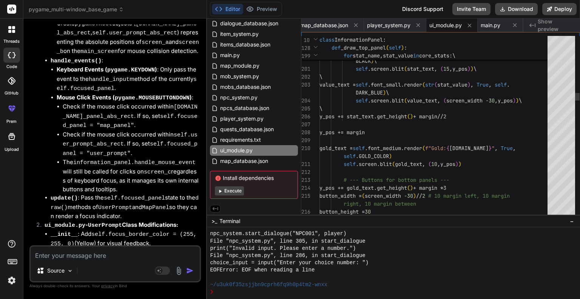
click at [365, 126] on div at bounding box center [435, 124] width 233 height 8
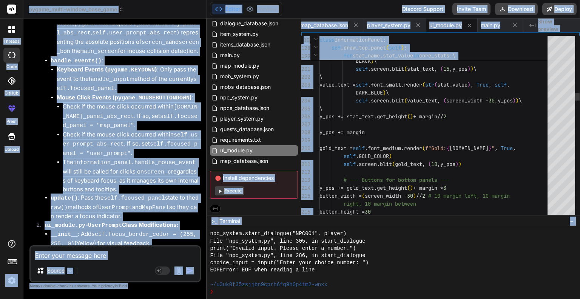
copy body "threads code GitHub prem Upload pygame_multi-window_base_game Created with Pixs…"
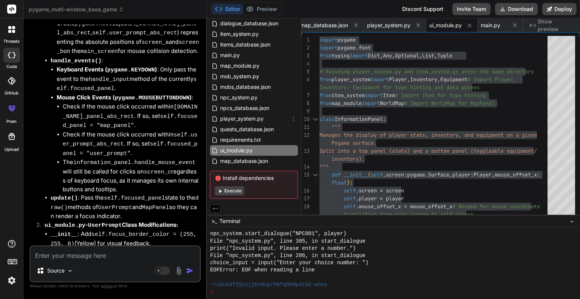
click at [234, 117] on span "player_system.py" at bounding box center [241, 118] width 45 height 9
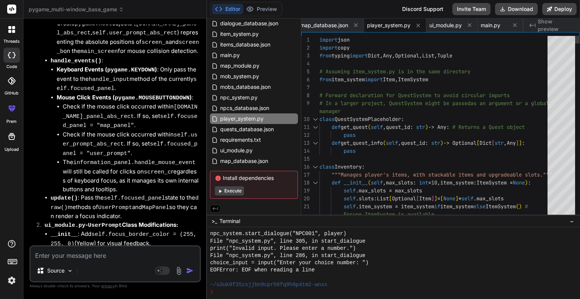
click at [377, 114] on div "manager" at bounding box center [435, 111] width 233 height 8
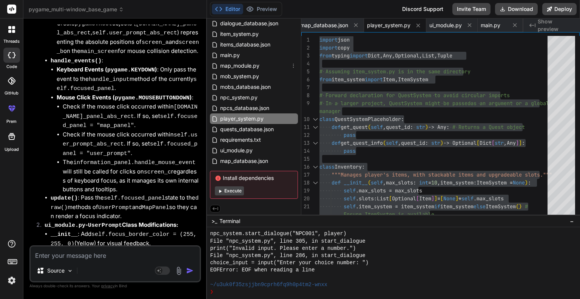
click at [234, 67] on span "map_module.py" at bounding box center [239, 65] width 41 height 9
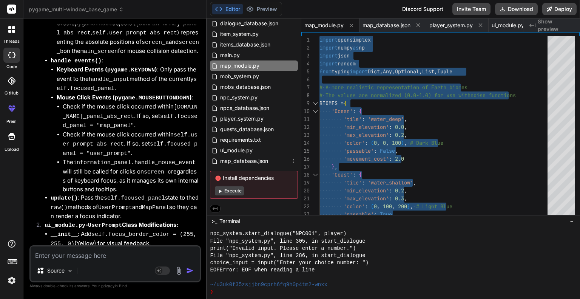
click at [247, 159] on span "map_database.json" at bounding box center [243, 160] width 49 height 9
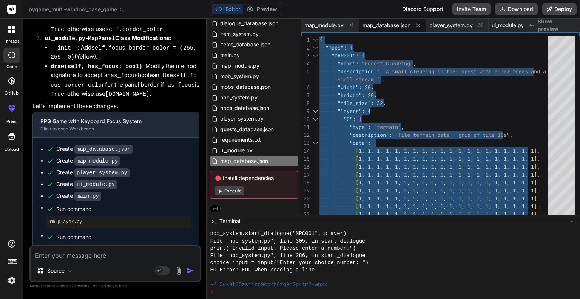
scroll to position [6607, 0]
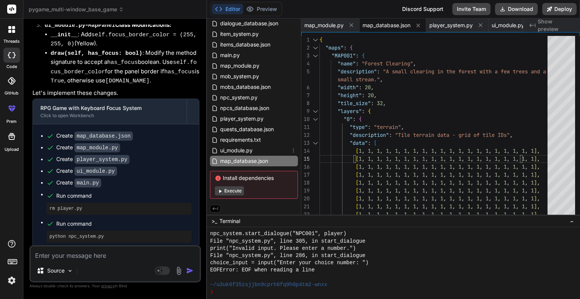
click at [251, 150] on span "ui_module.py" at bounding box center [236, 150] width 34 height 9
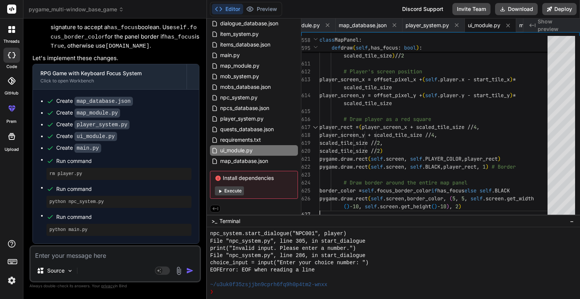
scroll to position [6682, 0]
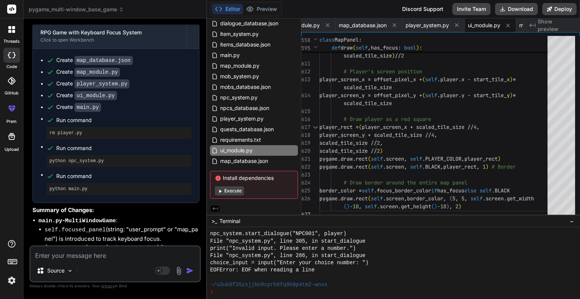
click at [96, 253] on textarea at bounding box center [115, 253] width 169 height 14
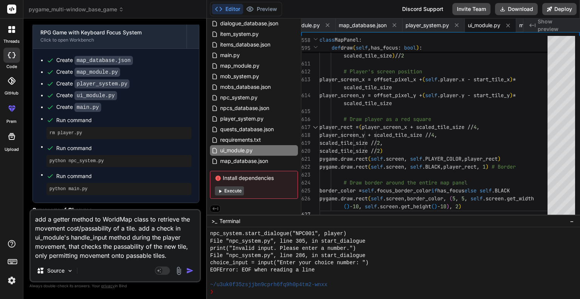
click at [190, 270] on img "button" at bounding box center [190, 270] width 8 height 8
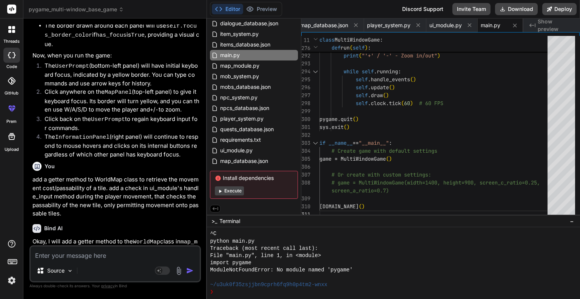
scroll to position [7097, 0]
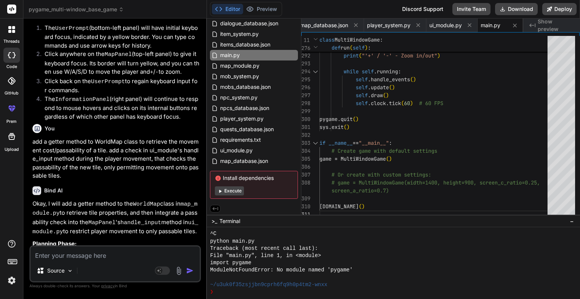
click at [502, 9] on icon at bounding box center [503, 9] width 4 height 4
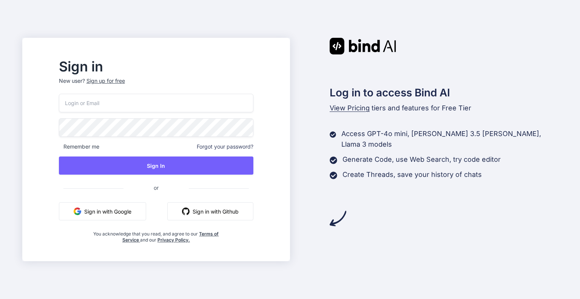
click at [111, 208] on button "Sign in with Google" at bounding box center [102, 211] width 87 height 18
